Goal: Transaction & Acquisition: Purchase product/service

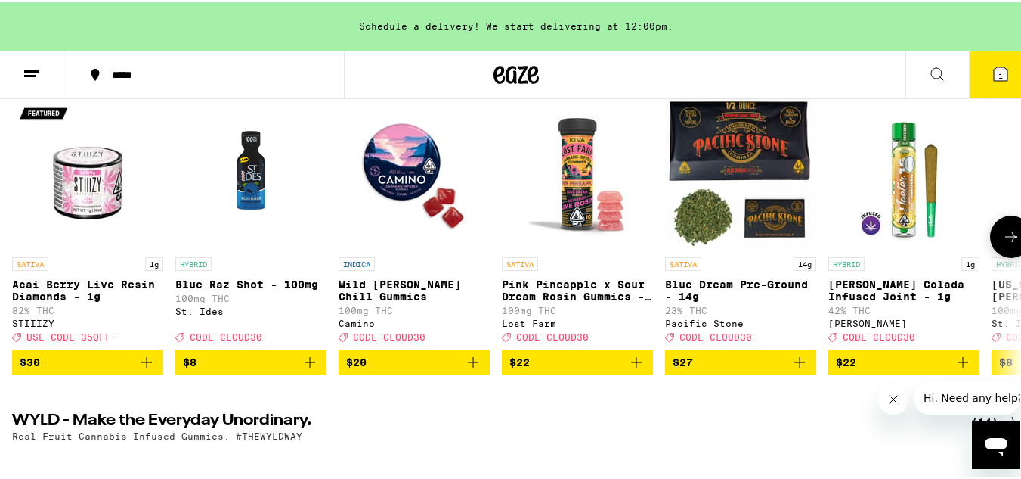
scroll to position [212, 0]
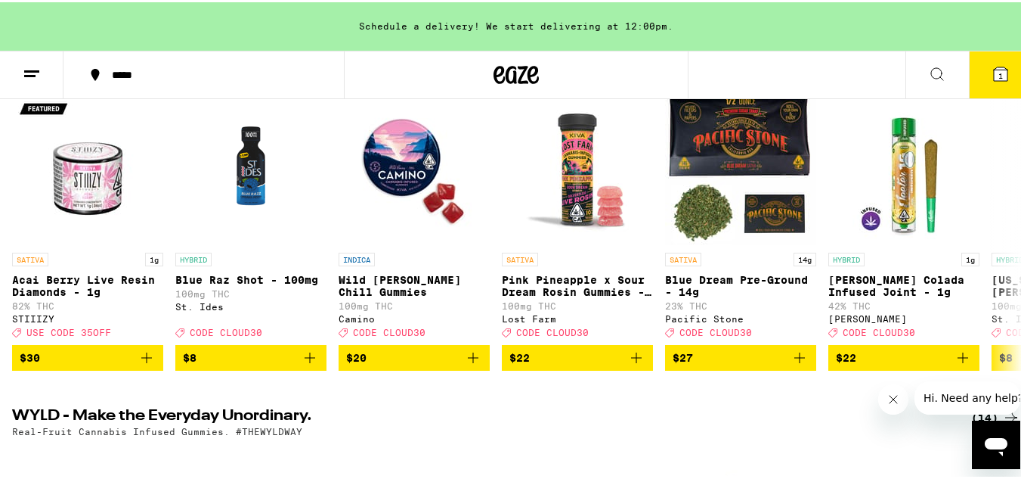
click at [197, 61] on button "*****" at bounding box center [204, 72] width 281 height 45
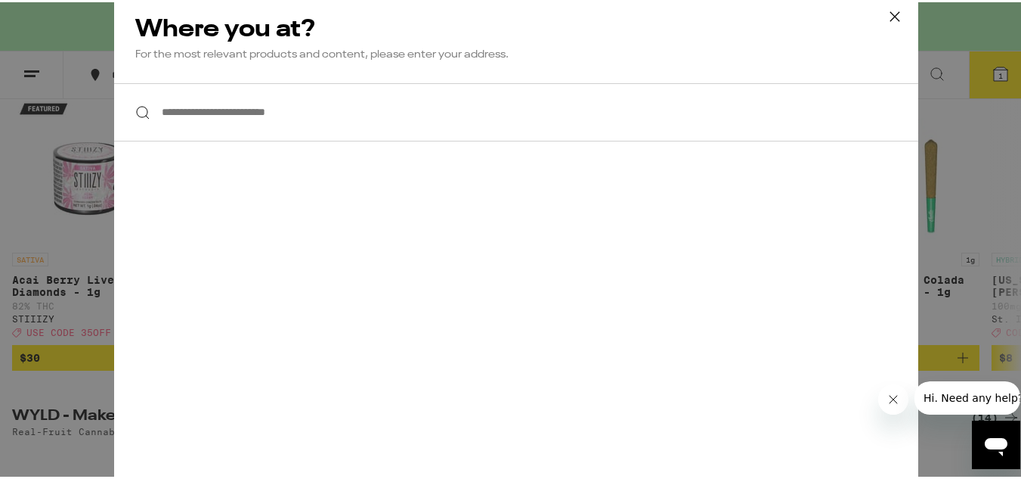
click at [245, 114] on input "**********" at bounding box center [516, 110] width 804 height 58
click at [886, 14] on icon at bounding box center [895, 14] width 23 height 23
